Goal: Information Seeking & Learning: Learn about a topic

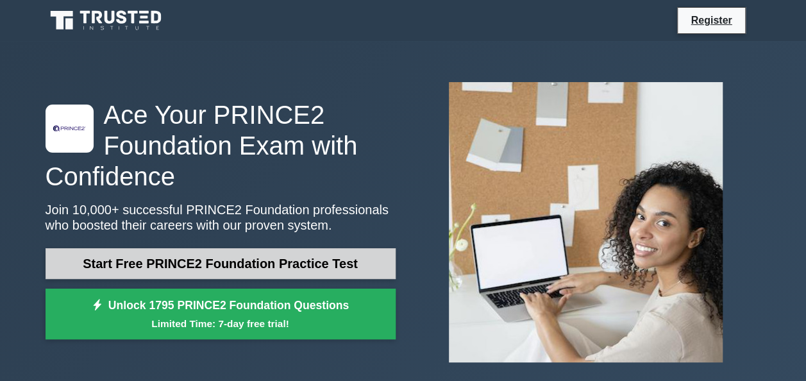
click at [323, 267] on link "Start Free PRINCE2 Foundation Practice Test" at bounding box center [221, 263] width 350 height 31
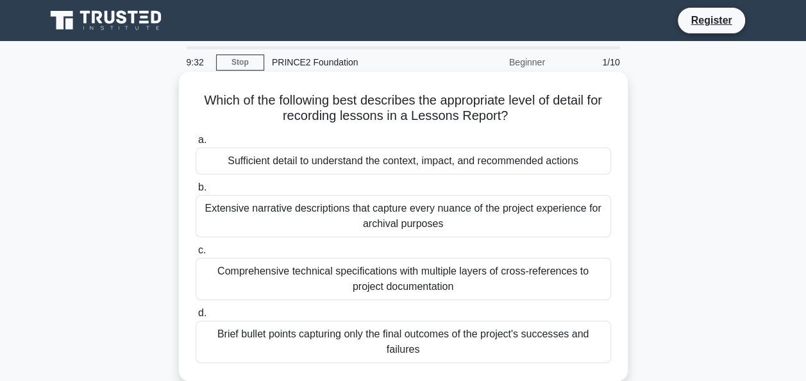
click at [361, 351] on div "Brief bullet points capturing only the final outcomes of the project's successe…" at bounding box center [404, 342] width 416 height 42
click at [196, 318] on input "d. Brief bullet points capturing only the final outcomes of the project's succe…" at bounding box center [196, 313] width 0 height 8
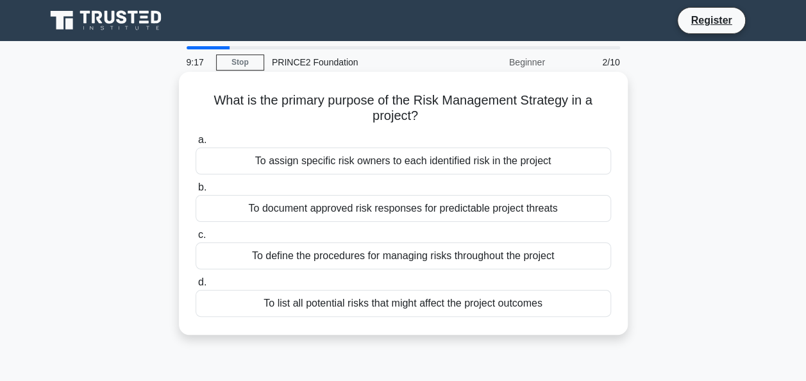
click at [375, 200] on div "To document approved risk responses for predictable project threats" at bounding box center [404, 208] width 416 height 27
click at [196, 192] on input "b. To document approved risk responses for predictable project threats" at bounding box center [196, 187] width 0 height 8
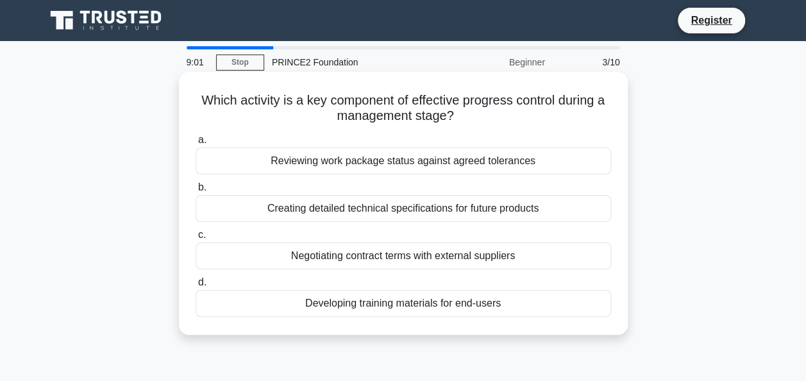
click at [358, 172] on div "Reviewing work package status against agreed tolerances" at bounding box center [404, 161] width 416 height 27
click at [196, 144] on input "a. Reviewing work package status against agreed tolerances" at bounding box center [196, 140] width 0 height 8
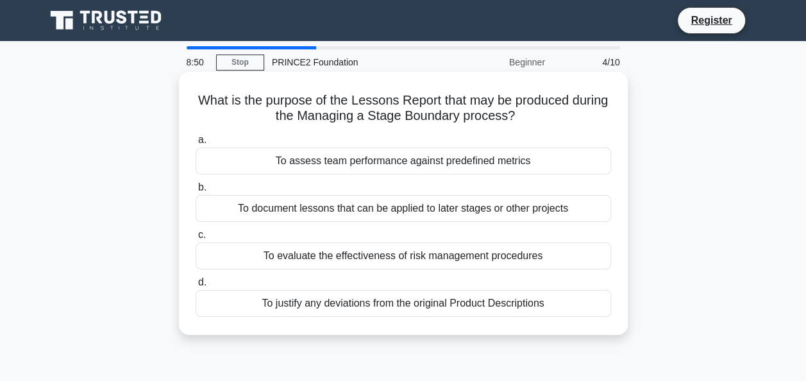
click at [335, 206] on div "To document lessons that can be applied to later stages or other projects" at bounding box center [404, 208] width 416 height 27
click at [196, 192] on input "b. To document lessons that can be applied to later stages or other projects" at bounding box center [196, 187] width 0 height 8
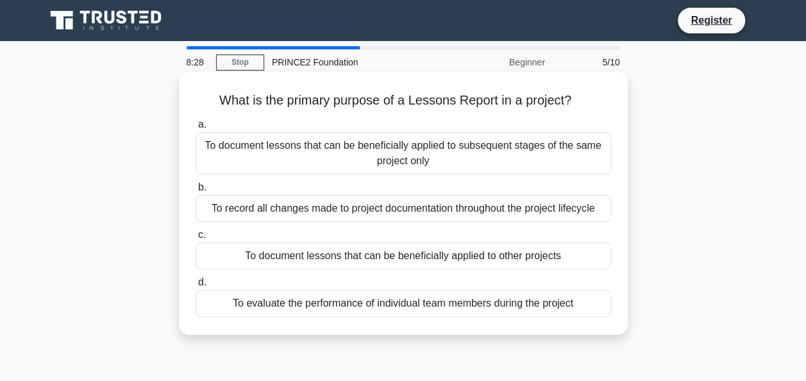
click at [332, 263] on div "To document lessons that can be beneficially applied to other projects" at bounding box center [404, 256] width 416 height 27
click at [196, 239] on input "c. To document lessons that can be beneficially applied to other projects" at bounding box center [196, 235] width 0 height 8
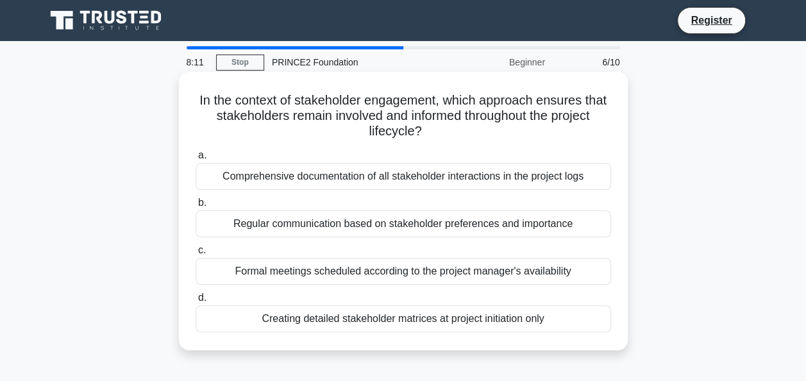
click at [355, 223] on div "Regular communication based on stakeholder preferences and importance" at bounding box center [404, 223] width 416 height 27
click at [196, 207] on input "b. Regular communication based on stakeholder preferences and importance" at bounding box center [196, 203] width 0 height 8
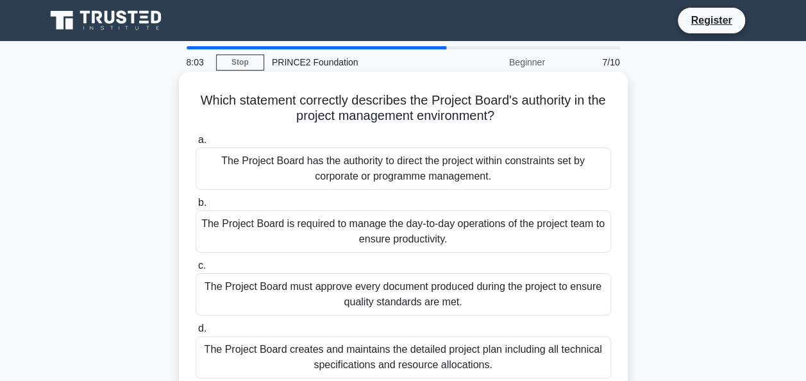
click at [385, 182] on div "The Project Board has the authority to direct the project within constraints se…" at bounding box center [404, 169] width 416 height 42
click at [196, 144] on input "a. The Project Board has the authority to direct the project within constraints…" at bounding box center [196, 140] width 0 height 8
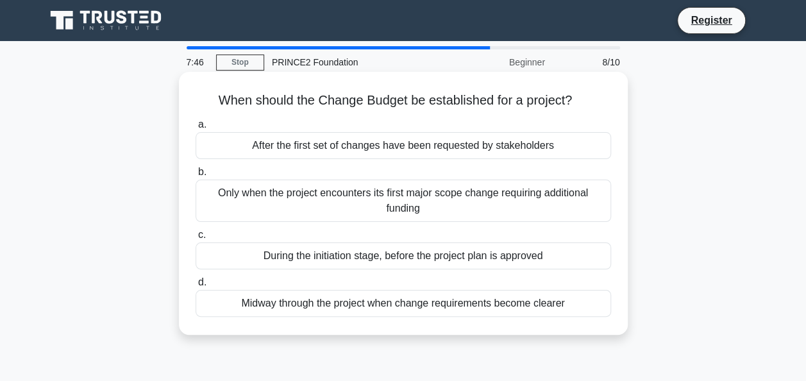
click at [393, 251] on div "During the initiation stage, before the project plan is approved" at bounding box center [404, 256] width 416 height 27
click at [196, 239] on input "c. During the initiation stage, before the project plan is approved" at bounding box center [196, 235] width 0 height 8
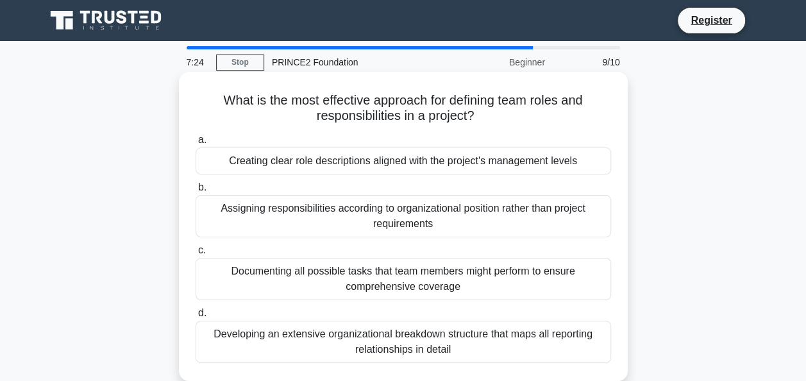
click at [434, 166] on div "Creating clear role descriptions aligned with the project's management levels" at bounding box center [404, 161] width 416 height 27
click at [196, 144] on input "a. Creating clear role descriptions aligned with the project's management levels" at bounding box center [196, 140] width 0 height 8
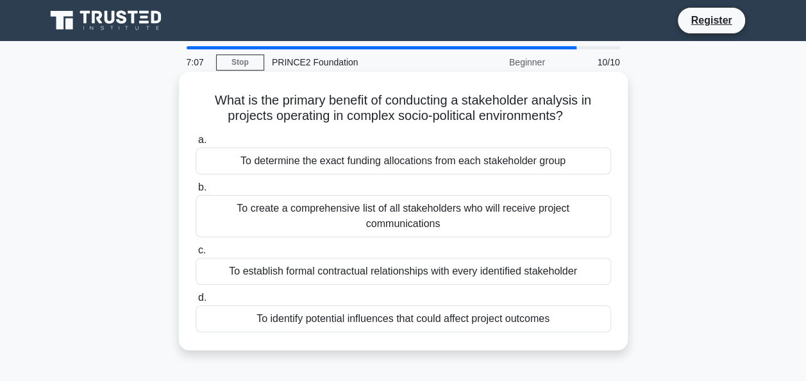
click at [467, 320] on div "To identify potential influences that could affect project outcomes" at bounding box center [404, 318] width 416 height 27
click at [196, 302] on input "d. To identify potential influences that could affect project outcomes" at bounding box center [196, 298] width 0 height 8
